Goal: Transaction & Acquisition: Obtain resource

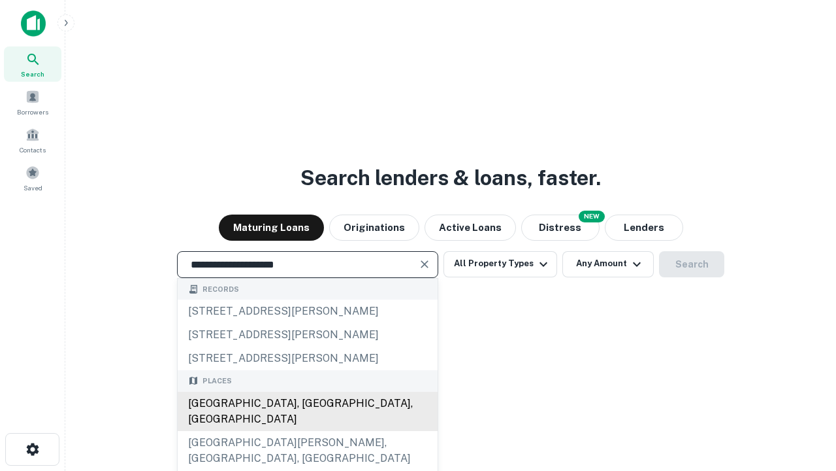
click at [307, 431] on div "[GEOGRAPHIC_DATA], [GEOGRAPHIC_DATA], [GEOGRAPHIC_DATA]" at bounding box center [308, 410] width 260 height 39
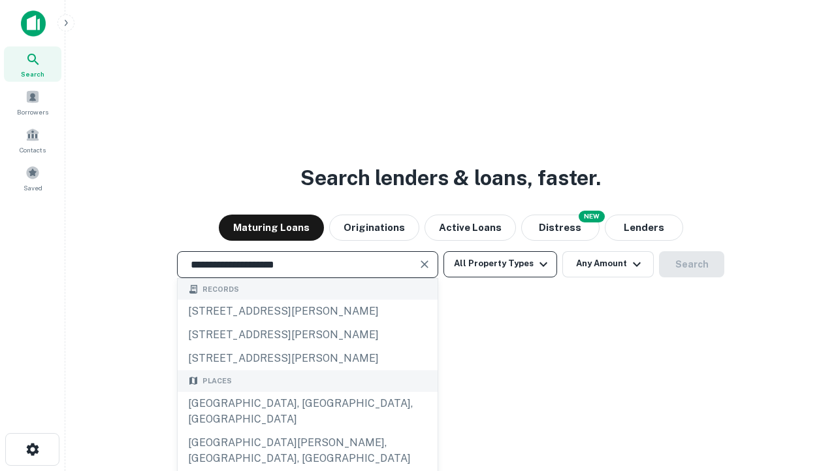
type input "**********"
click at [501, 263] on button "All Property Types" at bounding box center [501, 264] width 114 height 26
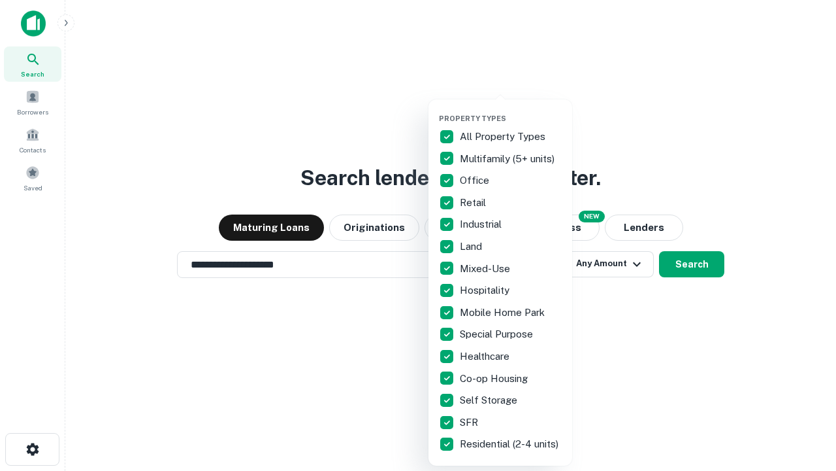
click at [511, 110] on button "button" at bounding box center [511, 110] width 144 height 1
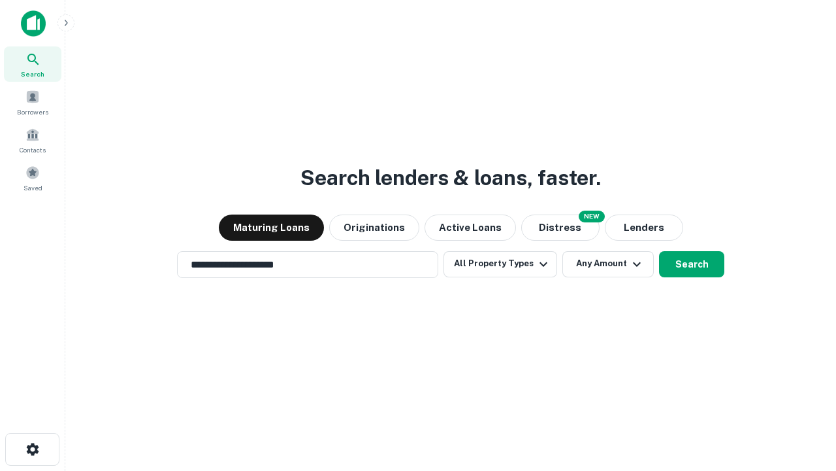
scroll to position [20, 0]
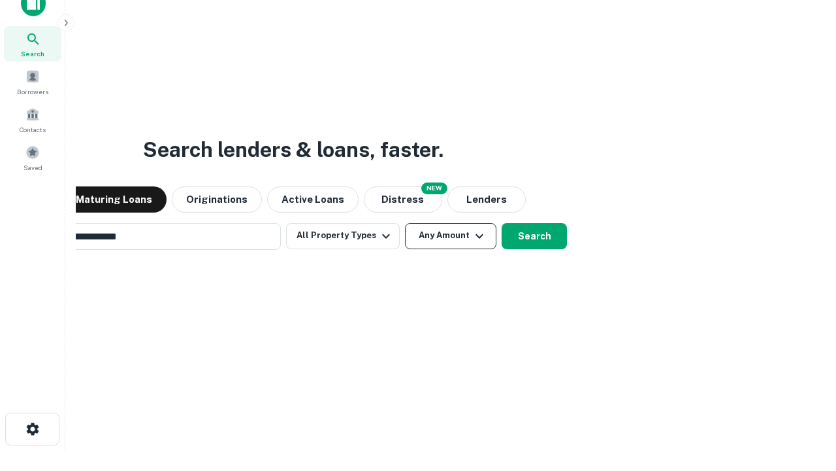
click at [405, 223] on button "Any Amount" at bounding box center [450, 236] width 91 height 26
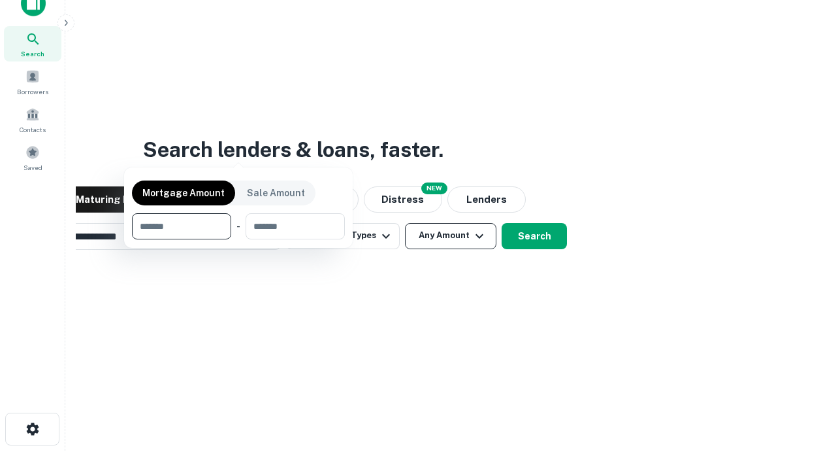
scroll to position [94, 370]
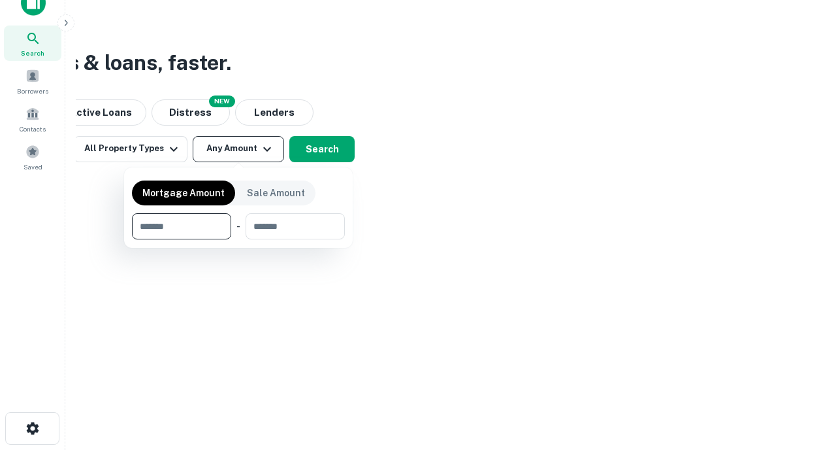
type input "*******"
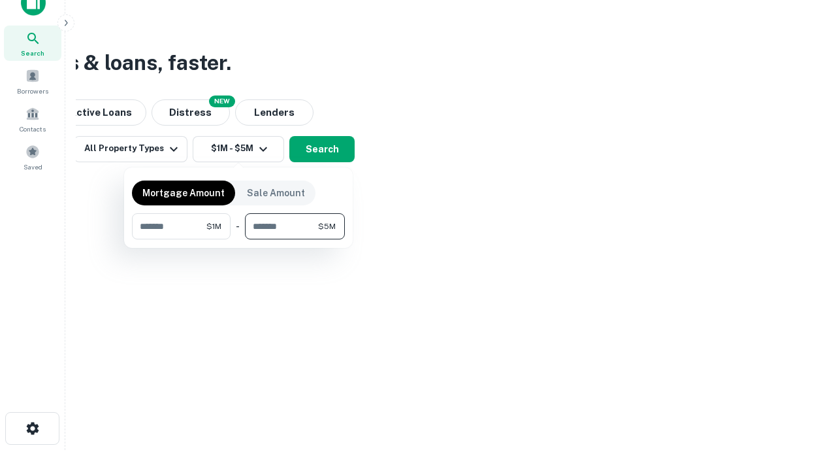
type input "*******"
click at [239, 239] on button "button" at bounding box center [238, 239] width 213 height 1
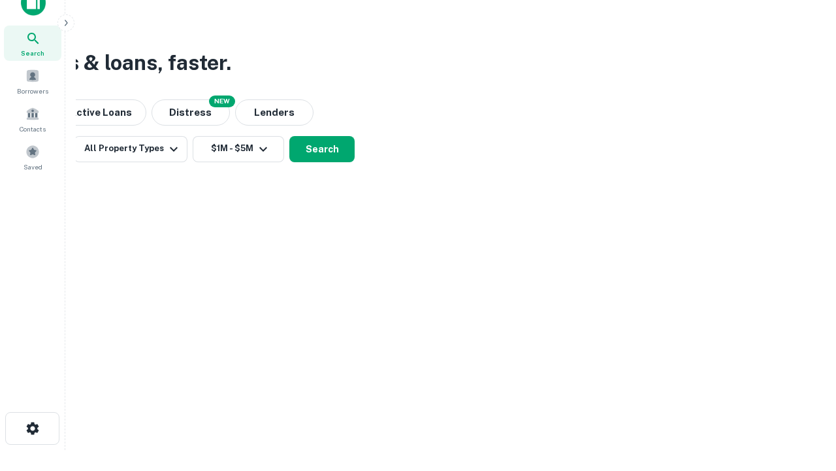
scroll to position [8, 241]
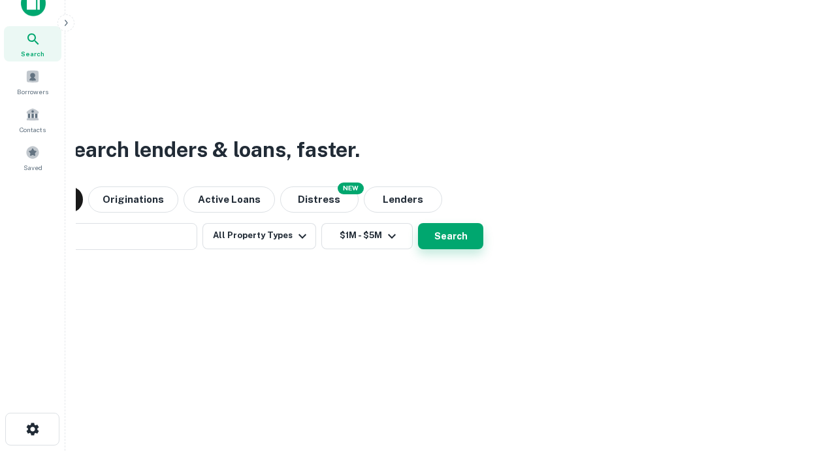
click at [418, 223] on button "Search" at bounding box center [450, 236] width 65 height 26
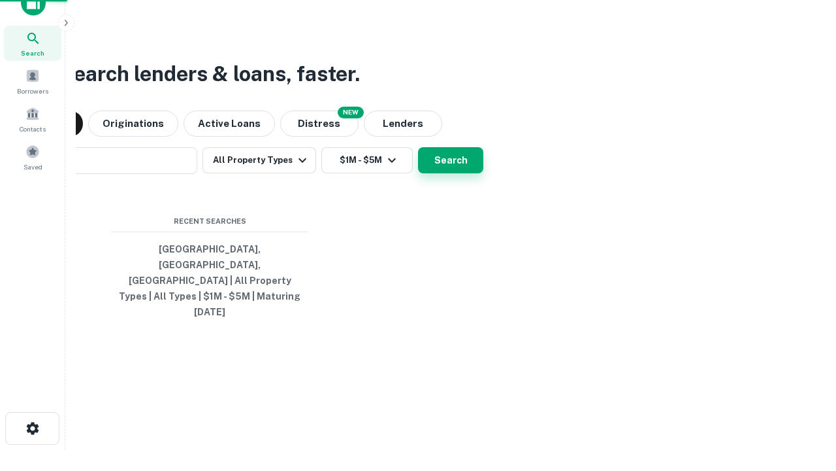
scroll to position [35, 370]
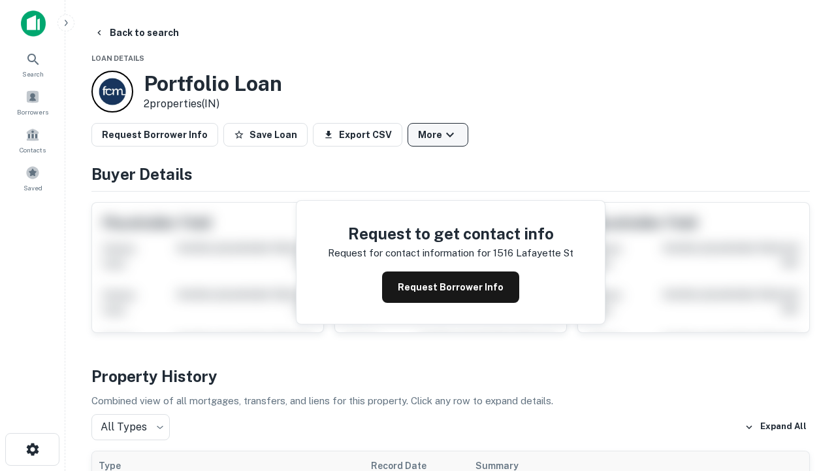
click at [438, 135] on button "More" at bounding box center [438, 135] width 61 height 24
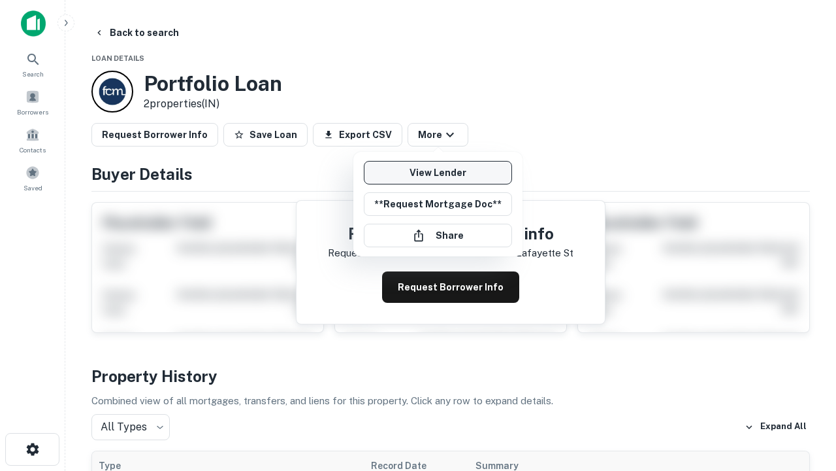
click at [438, 173] on link "View Lender" at bounding box center [438, 173] width 148 height 24
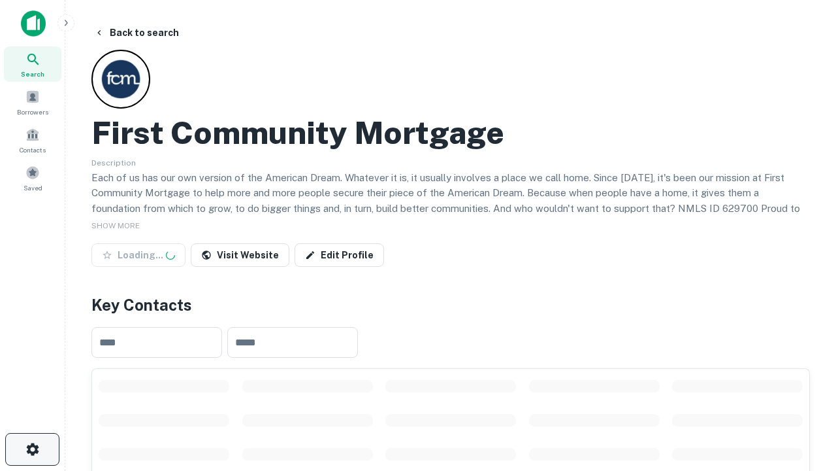
click at [32, 449] on icon "button" at bounding box center [33, 449] width 16 height 16
